Goal: Transaction & Acquisition: Book appointment/travel/reservation

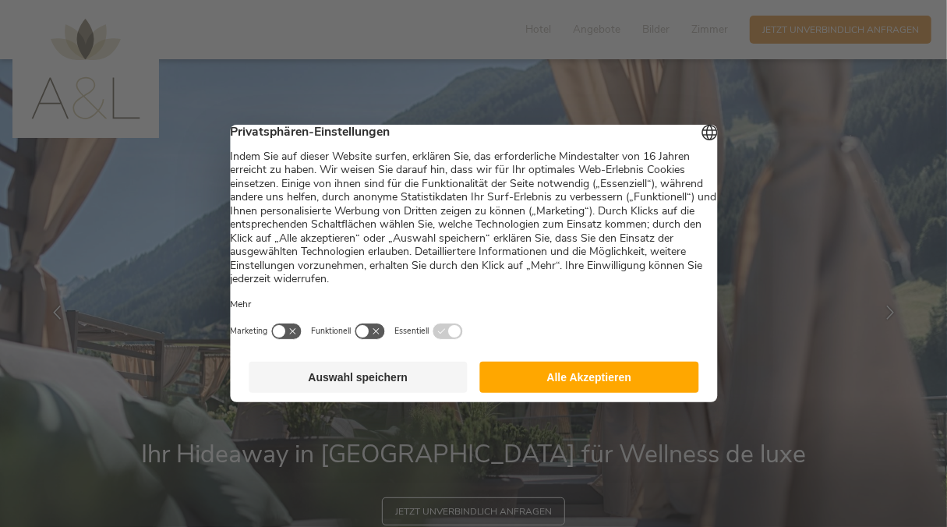
click at [556, 391] on button "Alle Akzeptieren" at bounding box center [589, 377] width 219 height 31
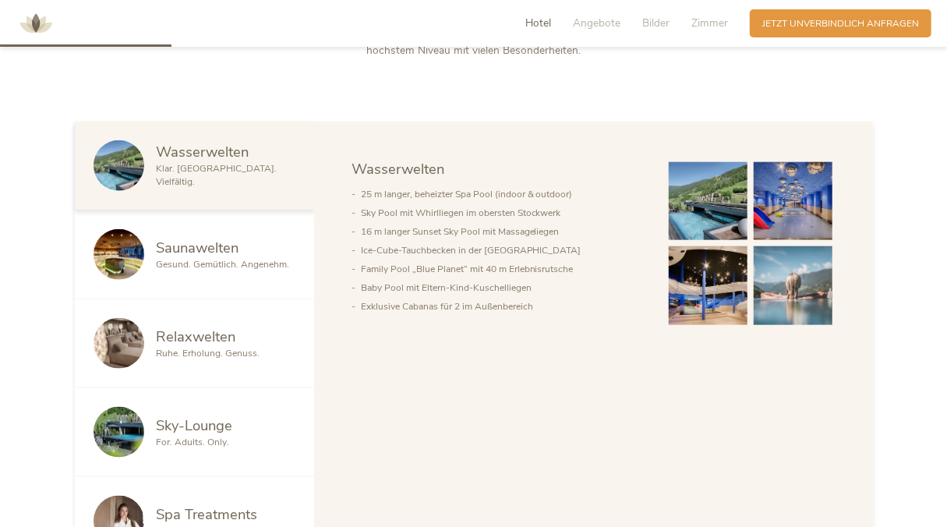
scroll to position [726, 0]
click at [189, 357] on span "Ruhe. Erholung. Genuss." at bounding box center [209, 352] width 104 height 12
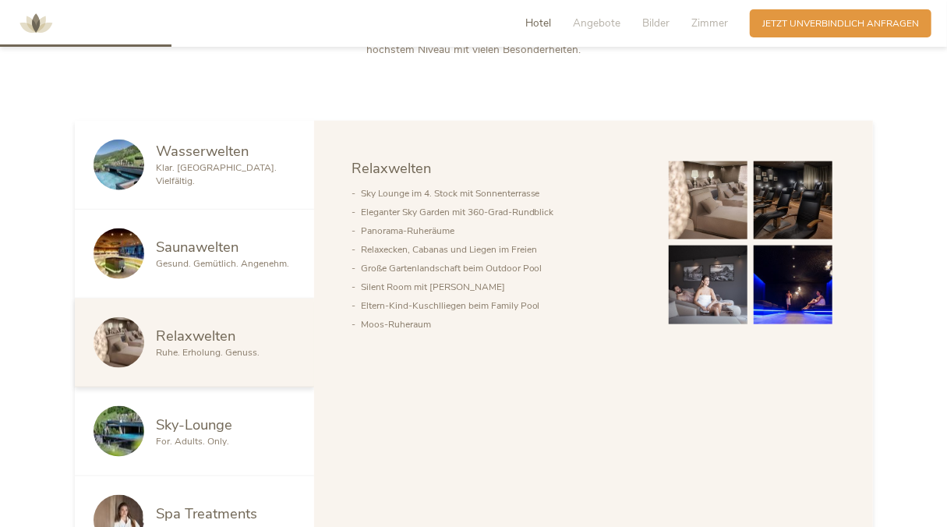
click at [200, 435] on span "For. Adults. Only." at bounding box center [193, 441] width 73 height 12
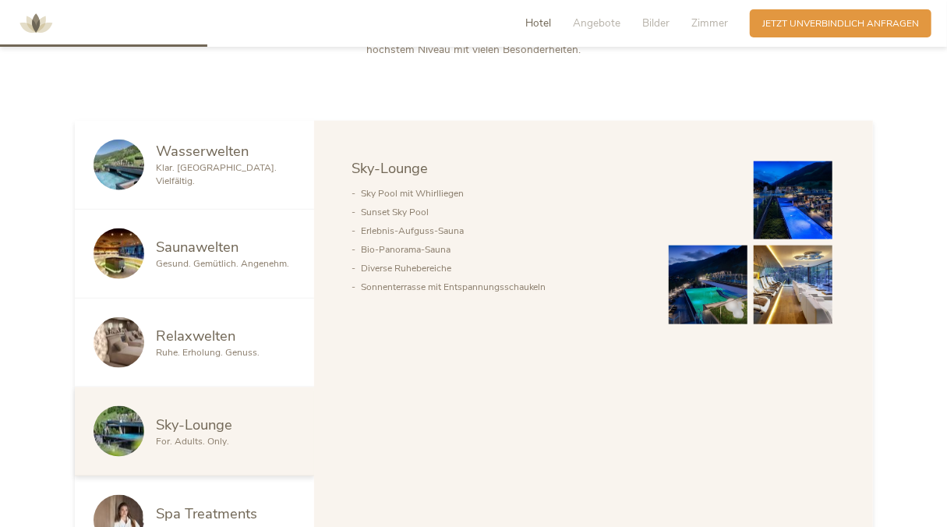
scroll to position [986, 0]
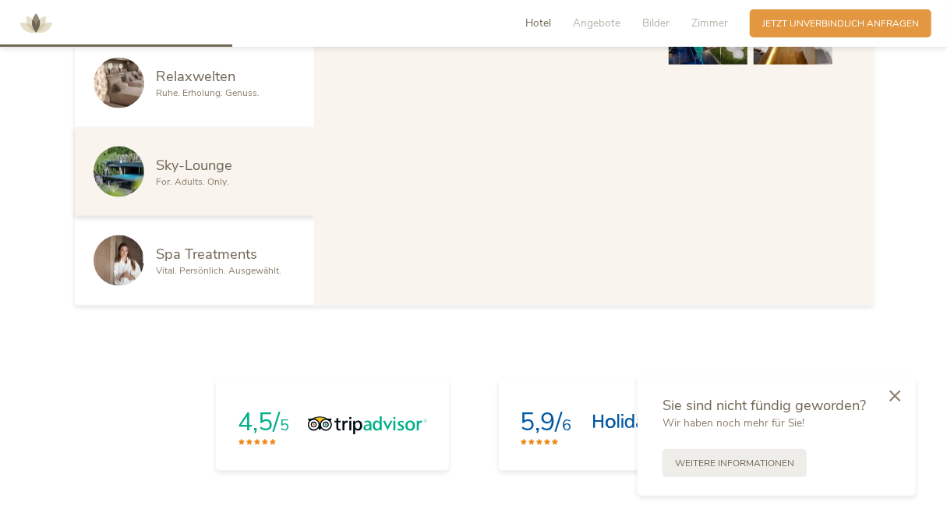
click at [901, 394] on div at bounding box center [895, 397] width 42 height 44
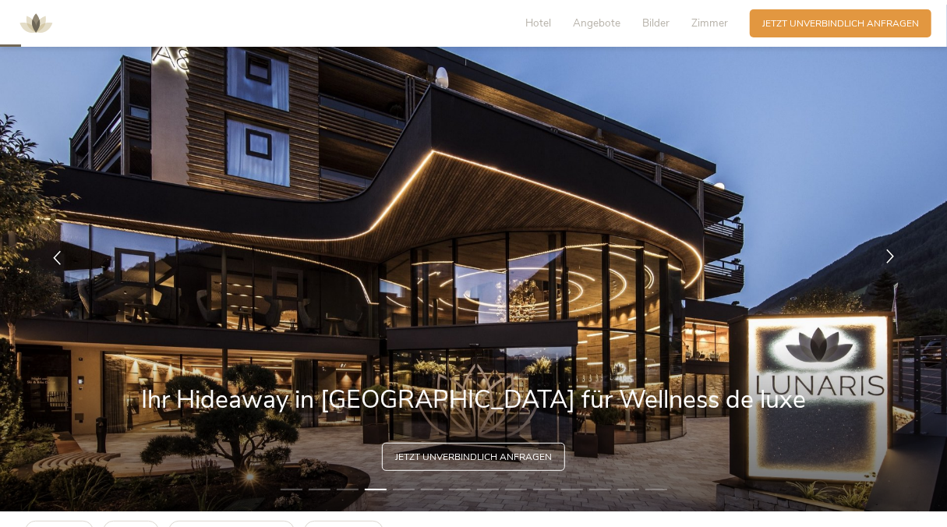
scroll to position [44, 0]
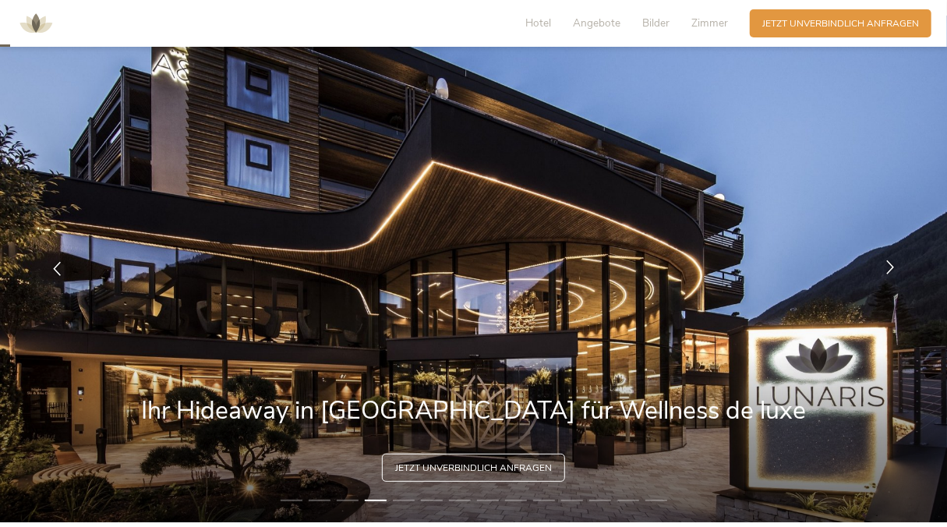
click at [886, 260] on icon at bounding box center [890, 267] width 14 height 14
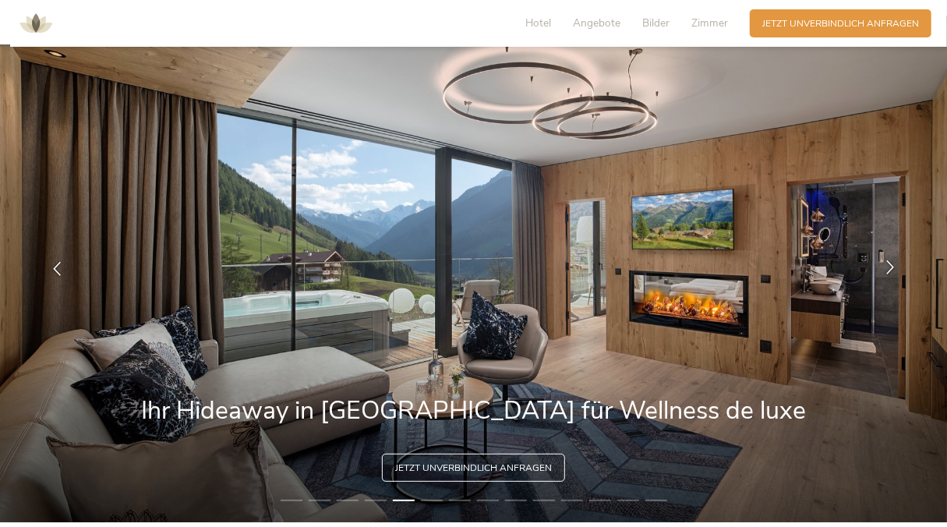
click at [886, 260] on icon at bounding box center [890, 267] width 14 height 14
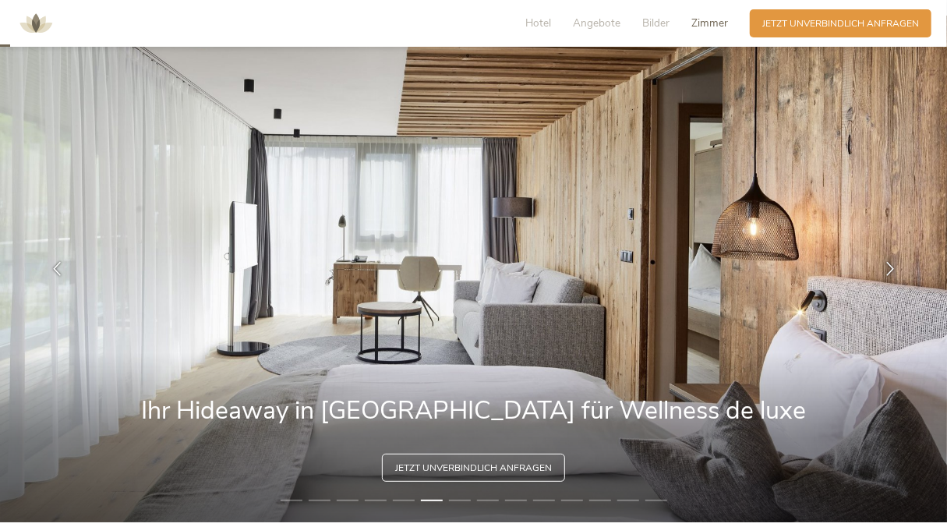
click at [710, 24] on span "Zimmer" at bounding box center [709, 23] width 37 height 15
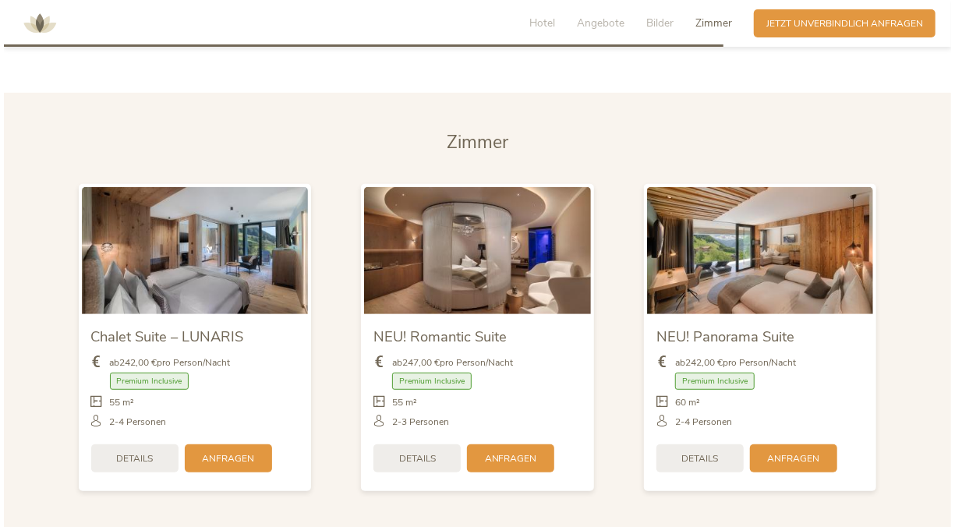
scroll to position [3093, 0]
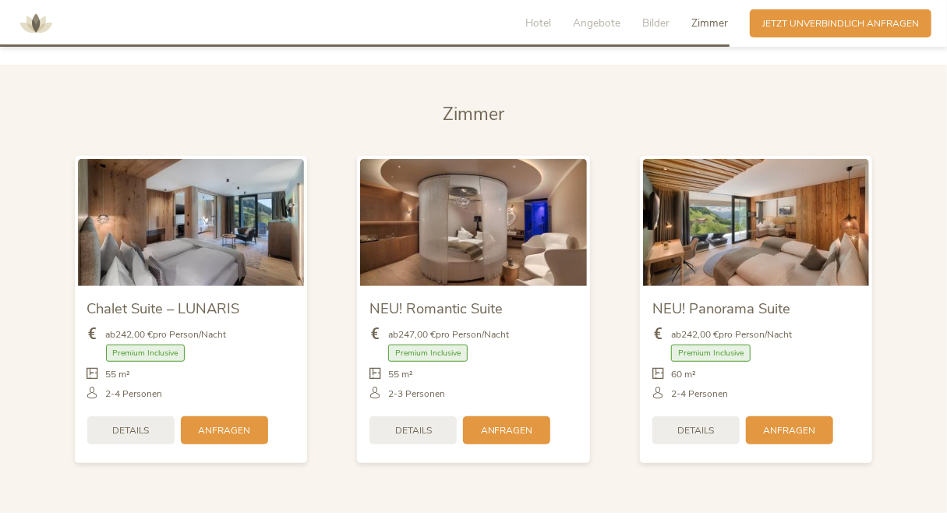
click at [199, 249] on img at bounding box center [191, 222] width 227 height 127
click at [134, 430] on span "Details" at bounding box center [130, 428] width 37 height 13
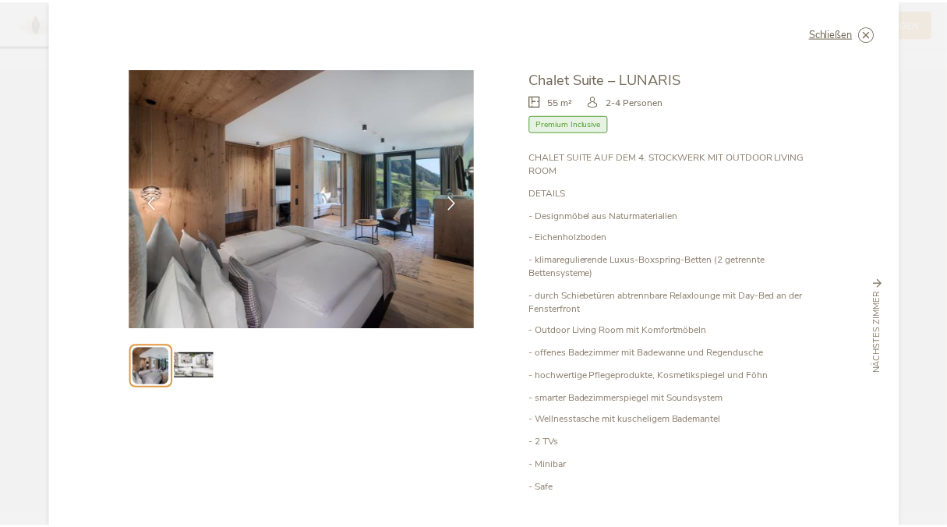
scroll to position [20, 0]
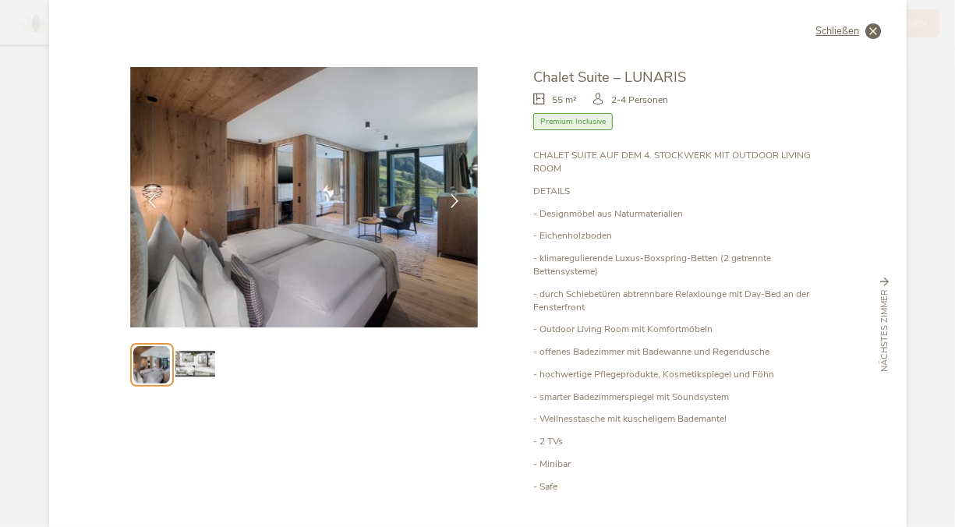
click at [872, 30] on icon at bounding box center [874, 31] width 16 height 16
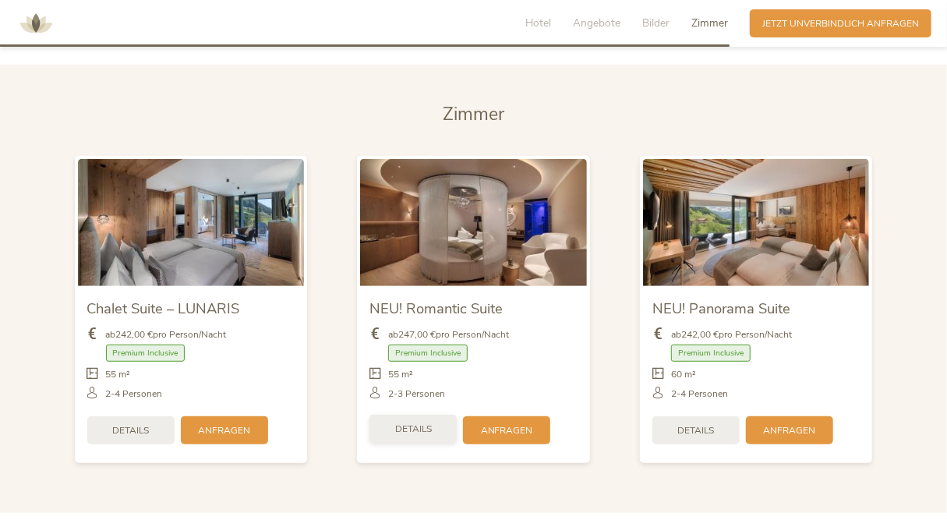
click at [399, 429] on span "Details" at bounding box center [413, 428] width 37 height 13
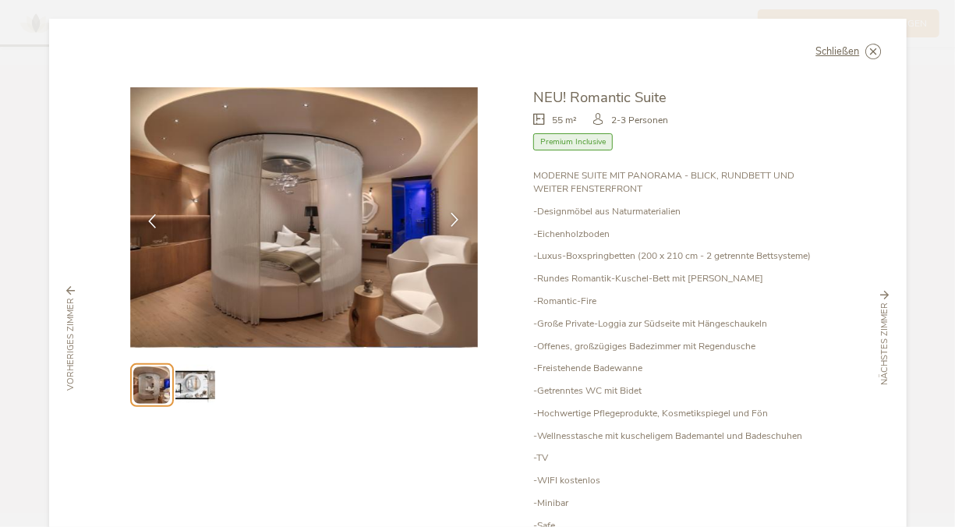
click at [448, 217] on icon at bounding box center [455, 220] width 14 height 14
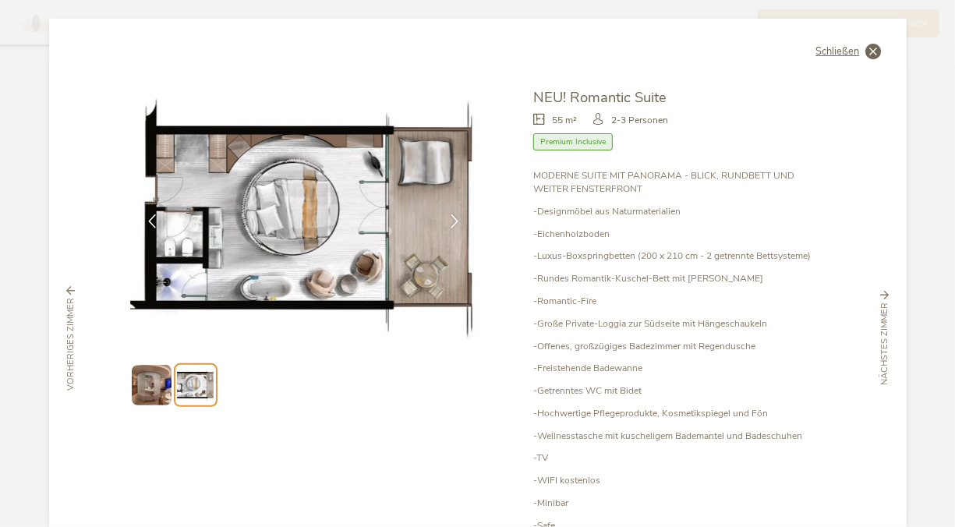
click at [866, 47] on icon at bounding box center [874, 52] width 16 height 16
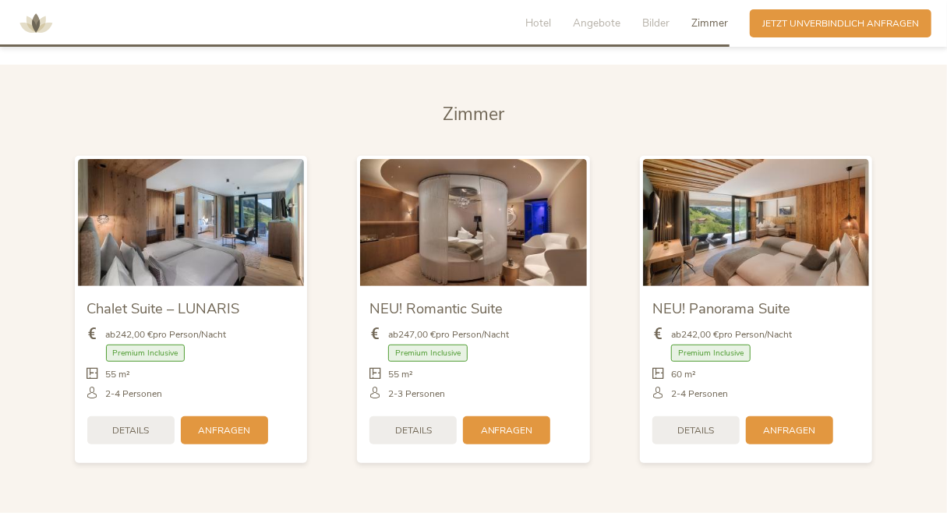
click at [744, 263] on img at bounding box center [756, 222] width 227 height 127
click at [688, 436] on div "Details" at bounding box center [695, 429] width 87 height 28
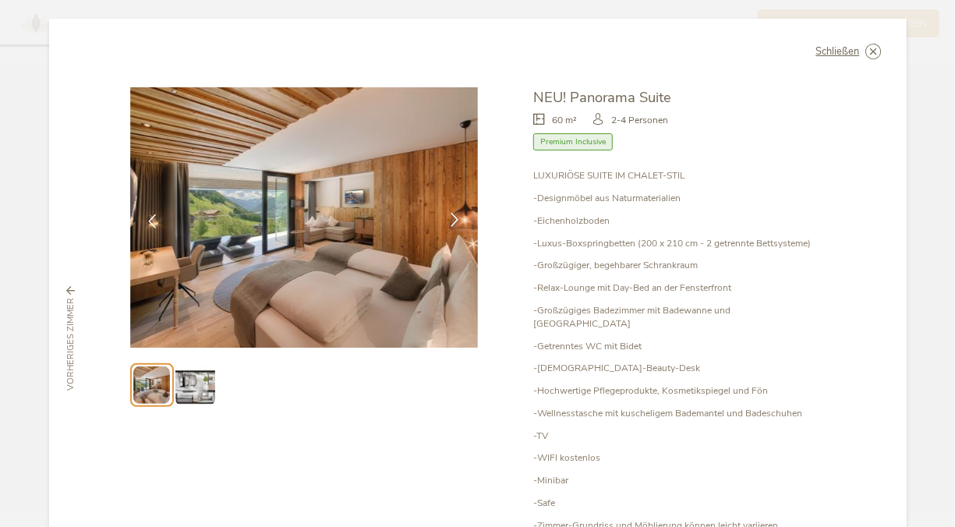
click at [449, 223] on icon at bounding box center [455, 220] width 14 height 14
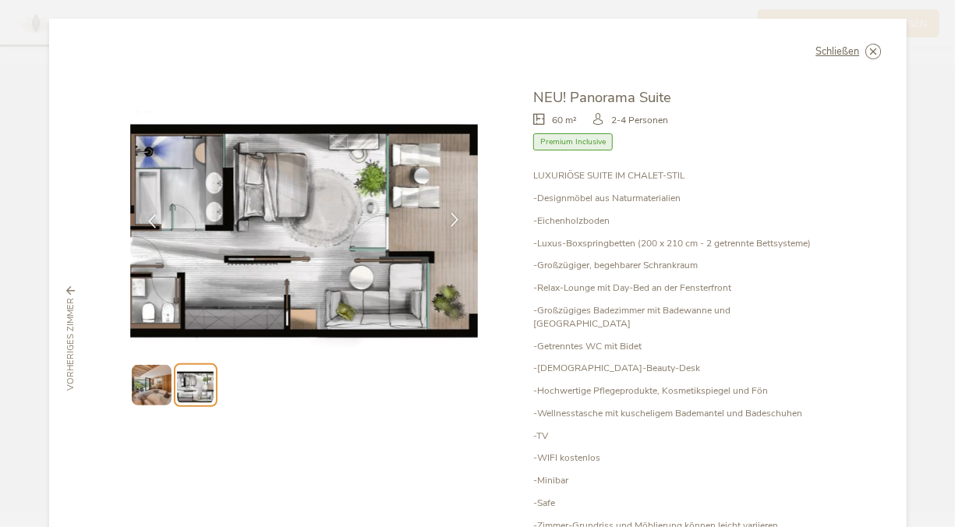
click at [449, 223] on icon at bounding box center [455, 220] width 14 height 14
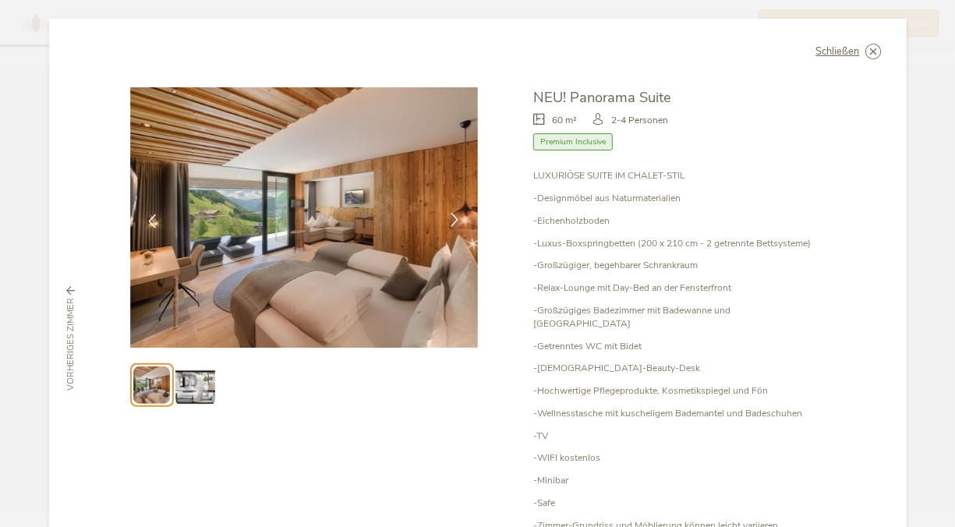
click at [448, 231] on div at bounding box center [455, 221] width 39 height 39
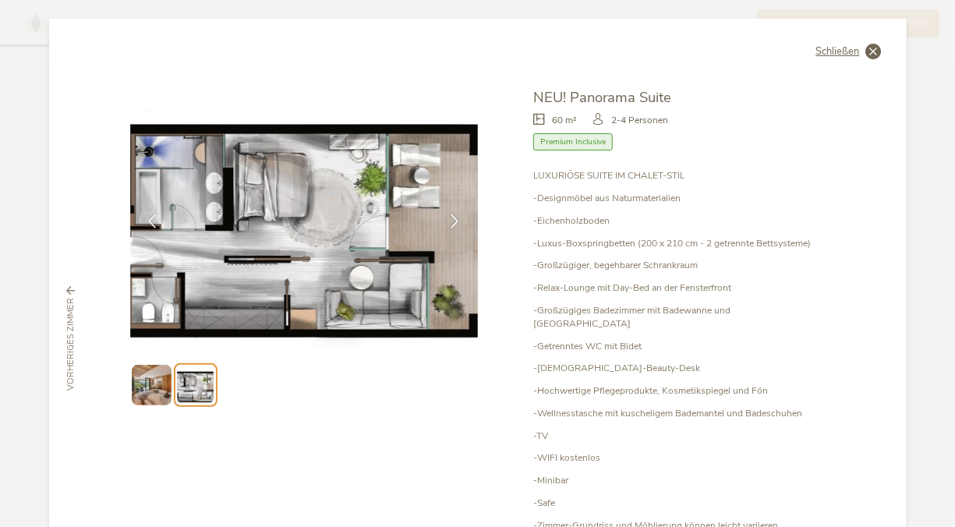
click at [822, 51] on span "Schließen" at bounding box center [838, 52] width 44 height 10
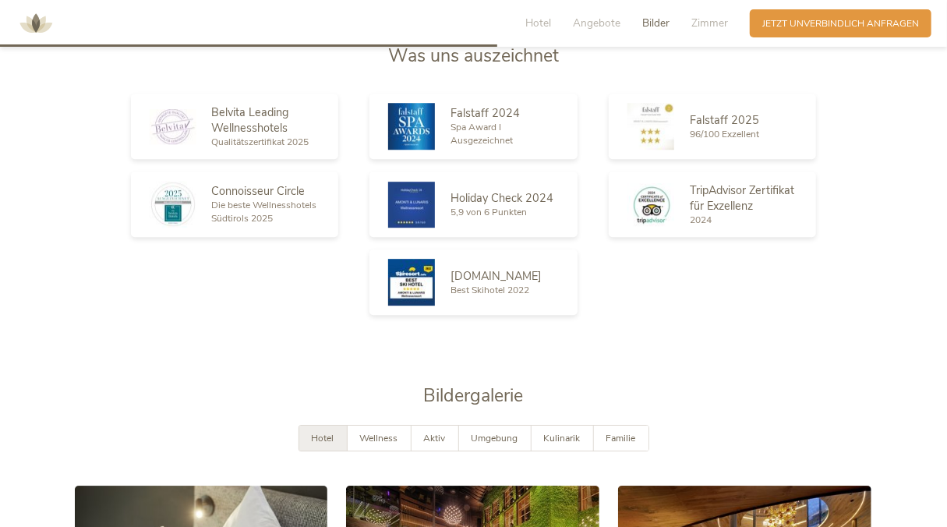
scroll to position [2083, 0]
